Goal: Use online tool/utility: Utilize a website feature to perform a specific function

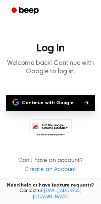
click at [40, 107] on button "Continue with Google" at bounding box center [50, 103] width 89 height 16
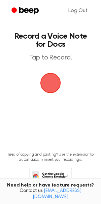
click at [51, 91] on span "button" at bounding box center [50, 83] width 37 height 37
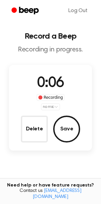
click at [47, 98] on div "Recording" at bounding box center [51, 97] width 28 height 7
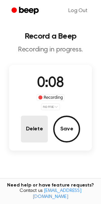
click at [44, 123] on button "Delete" at bounding box center [34, 129] width 27 height 27
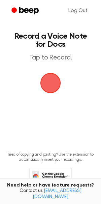
click at [56, 77] on span "button" at bounding box center [50, 83] width 23 height 23
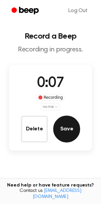
click at [72, 132] on button "Save" at bounding box center [66, 129] width 27 height 27
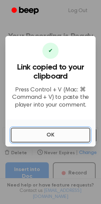
click at [45, 141] on button "OK" at bounding box center [50, 135] width 79 height 15
